Goal: Navigation & Orientation: Find specific page/section

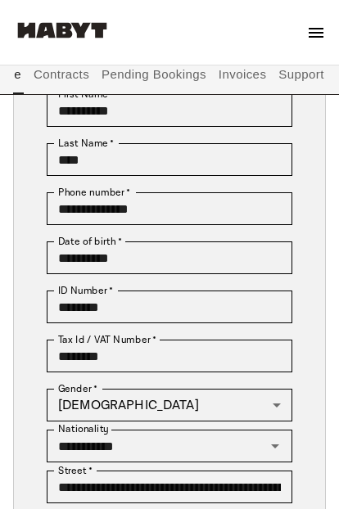
scroll to position [0, 35]
click at [233, 74] on button "Invoices" at bounding box center [242, 74] width 52 height 39
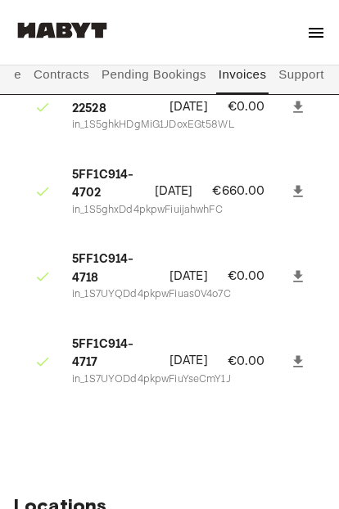
scroll to position [158, 0]
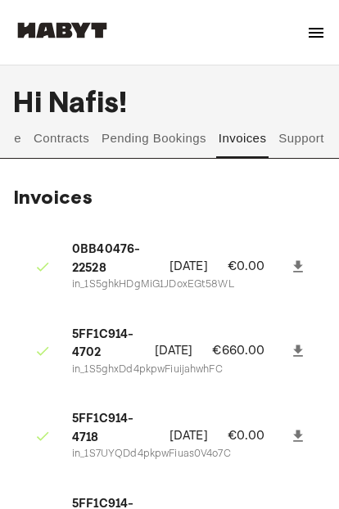
click at [312, 135] on button "Support" at bounding box center [302, 138] width 50 height 39
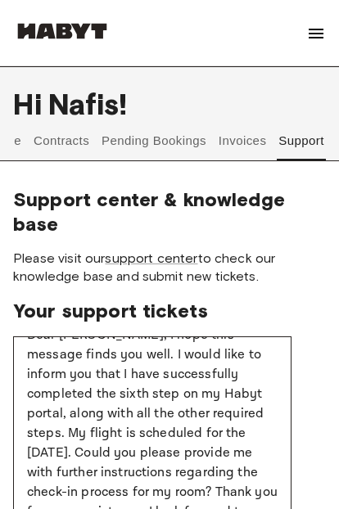
click at [59, 127] on button "Contracts" at bounding box center [62, 139] width 60 height 39
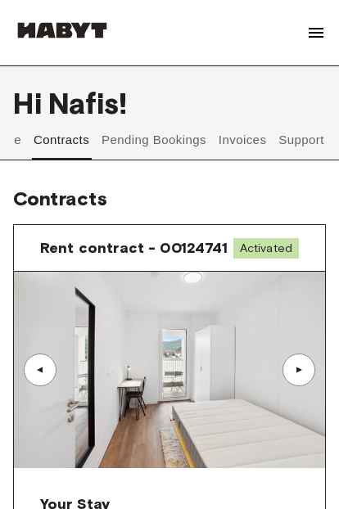
click at [149, 146] on button "Pending Bookings" at bounding box center [154, 139] width 109 height 39
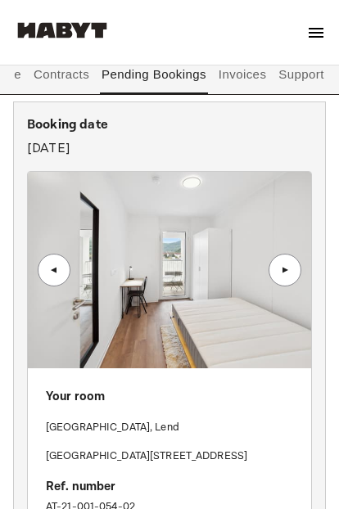
scroll to position [123, 0]
click at [292, 265] on div "▲" at bounding box center [285, 270] width 16 height 10
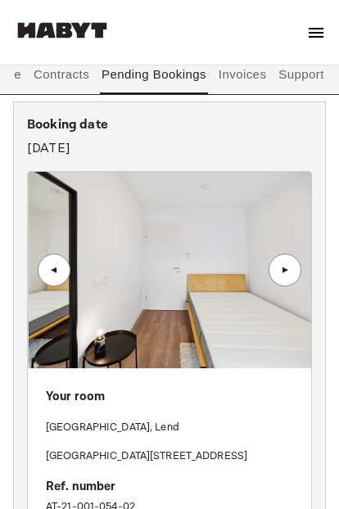
click at [295, 265] on div "▲" at bounding box center [285, 270] width 33 height 33
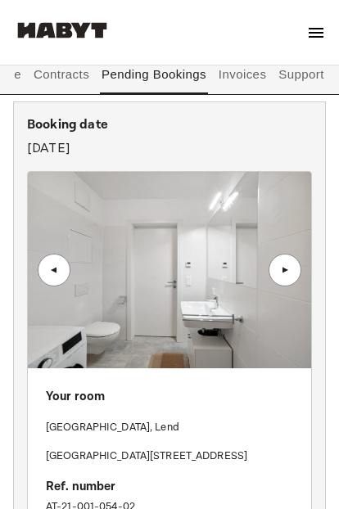
click at [299, 268] on div "▲" at bounding box center [285, 270] width 33 height 33
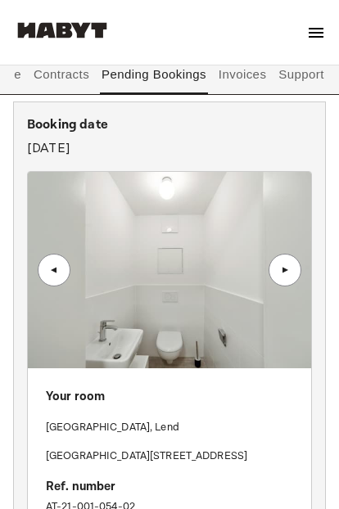
click at [294, 268] on div "▲" at bounding box center [285, 270] width 33 height 33
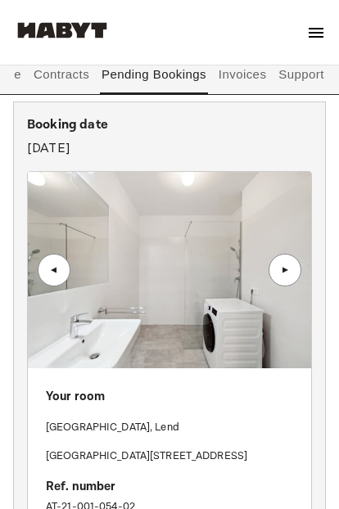
click at [288, 266] on div "▲" at bounding box center [285, 270] width 16 height 10
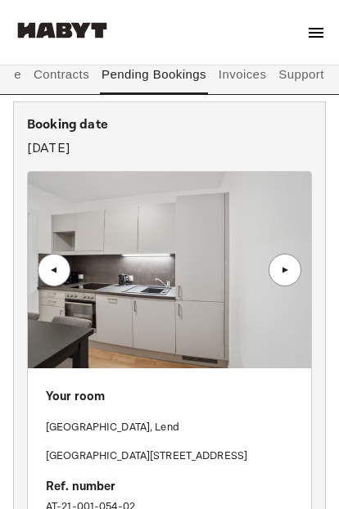
click at [283, 269] on div "▲" at bounding box center [285, 270] width 16 height 10
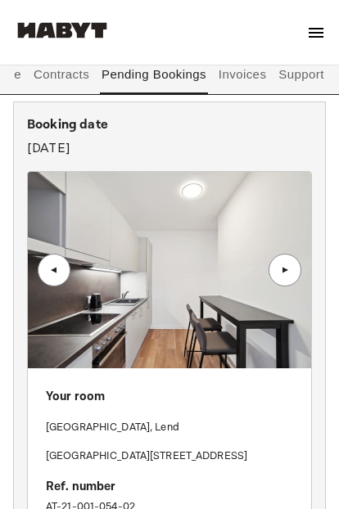
click at [291, 270] on div "▲" at bounding box center [285, 270] width 16 height 10
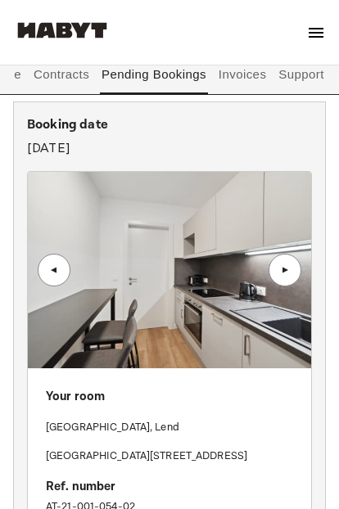
click at [289, 269] on div "▲" at bounding box center [285, 270] width 16 height 10
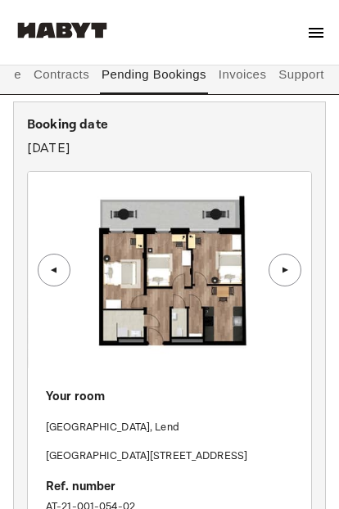
click at [296, 269] on div "▲" at bounding box center [285, 270] width 33 height 33
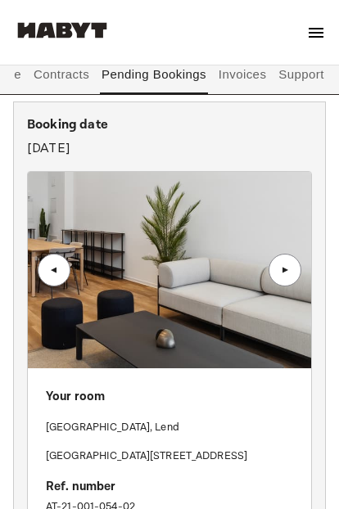
scroll to position [0, 35]
